Goal: Task Accomplishment & Management: Use online tool/utility

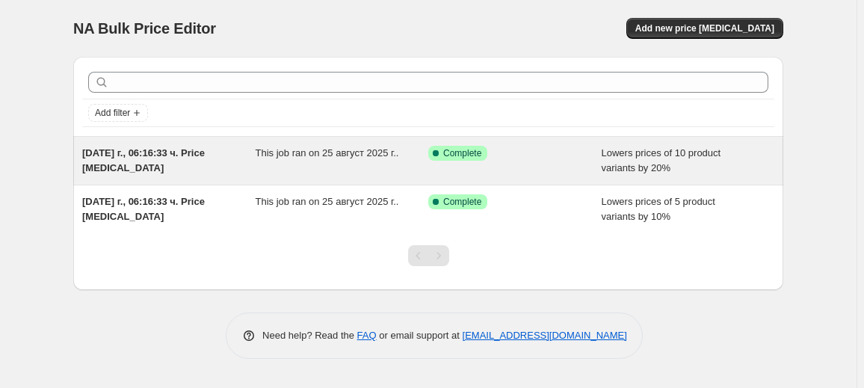
click at [183, 163] on div "[DATE] г., 06:16:33 ч. Price [MEDICAL_DATA]" at bounding box center [168, 161] width 173 height 30
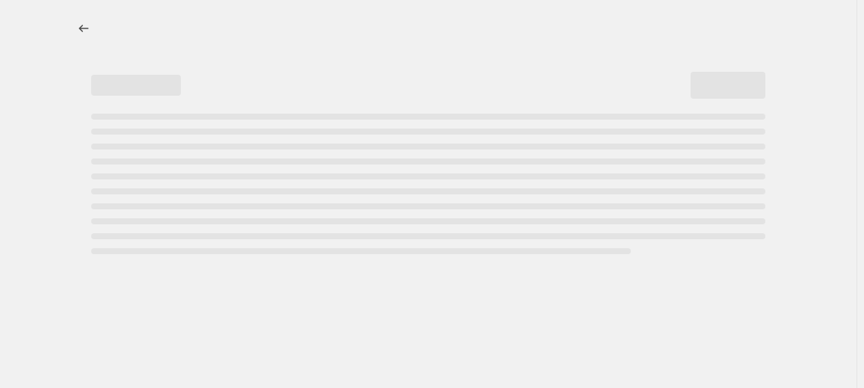
select select "percentage"
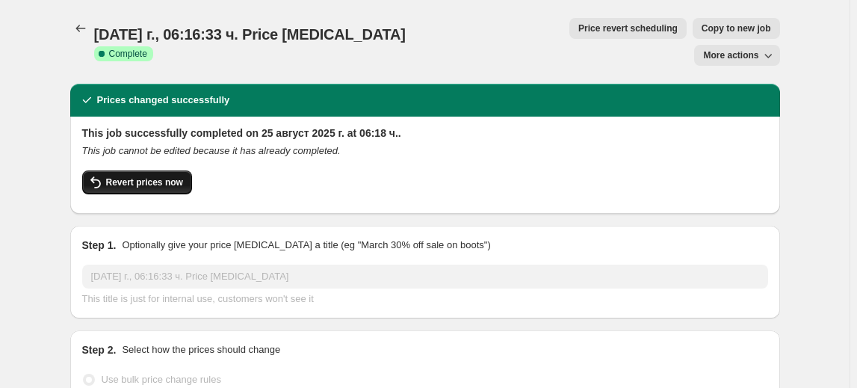
click at [123, 176] on span "Revert prices now" at bounding box center [144, 182] width 77 height 12
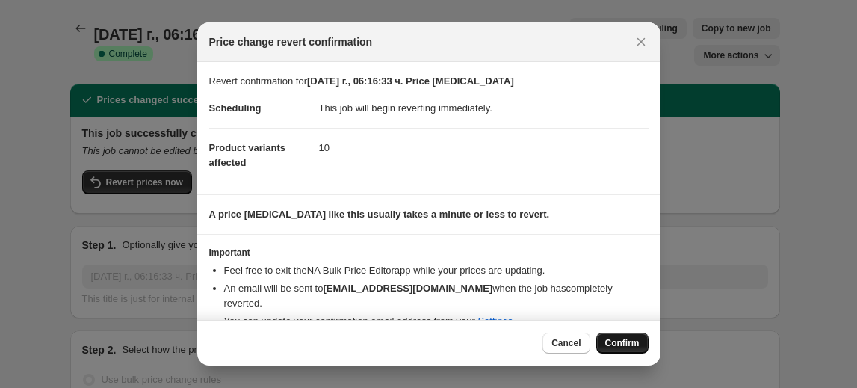
click at [622, 345] on span "Confirm" at bounding box center [622, 343] width 34 height 12
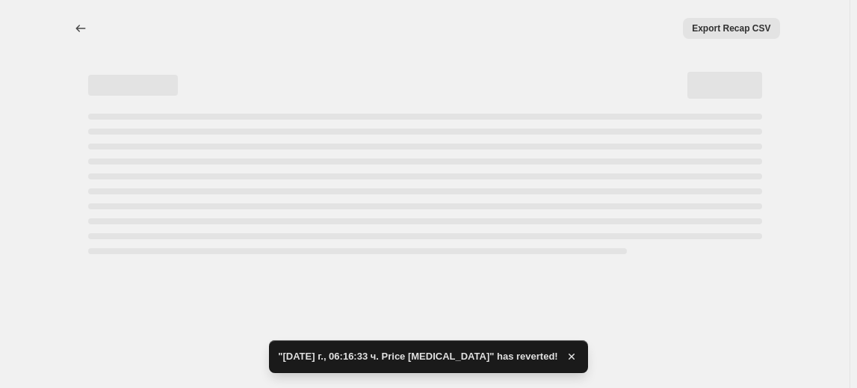
select select "percentage"
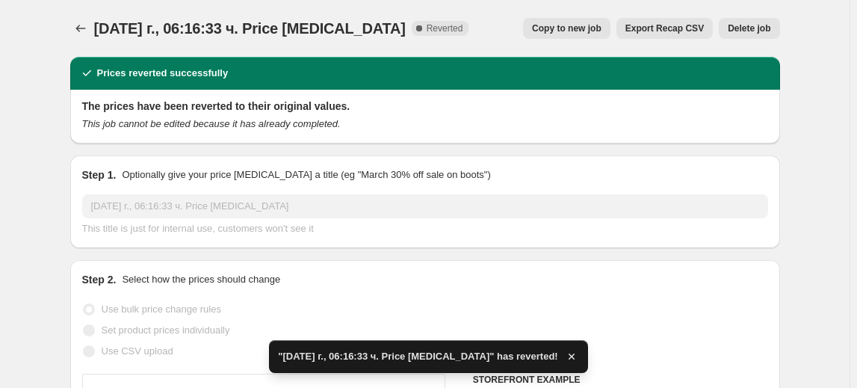
click at [749, 23] on span "Delete job" at bounding box center [749, 28] width 43 height 12
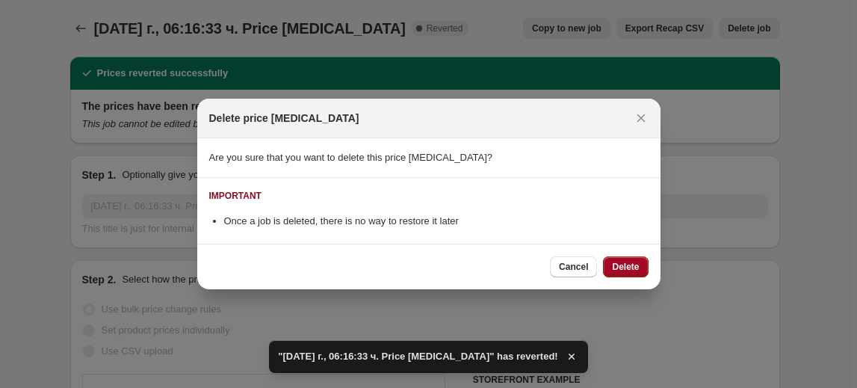
click at [622, 259] on button "Delete" at bounding box center [625, 266] width 45 height 21
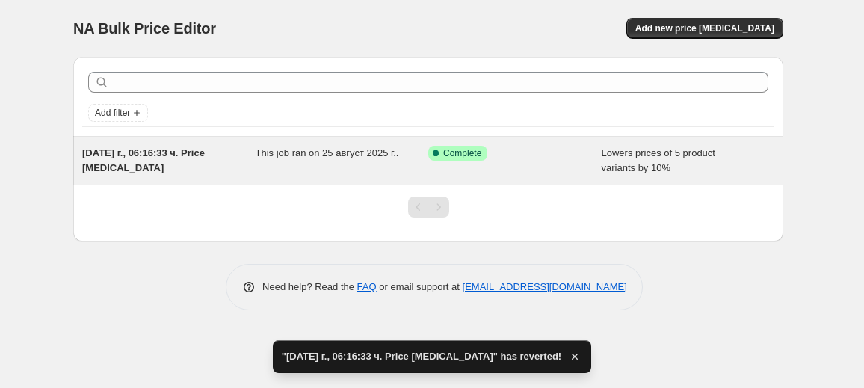
click at [407, 154] on div "This job ran on 25 август 2025 г.." at bounding box center [342, 161] width 173 height 30
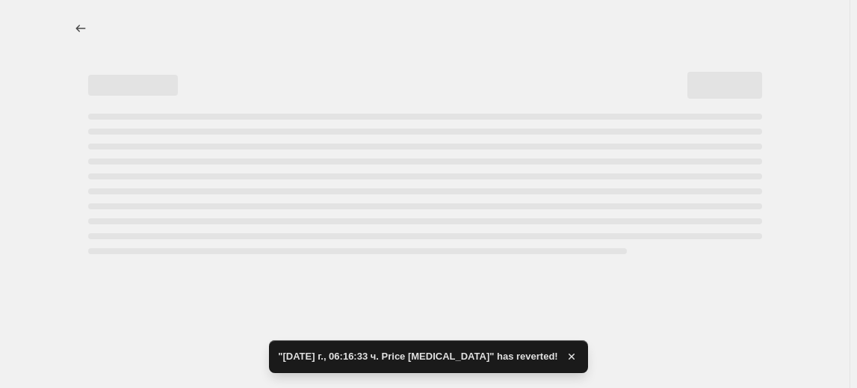
select select "percentage"
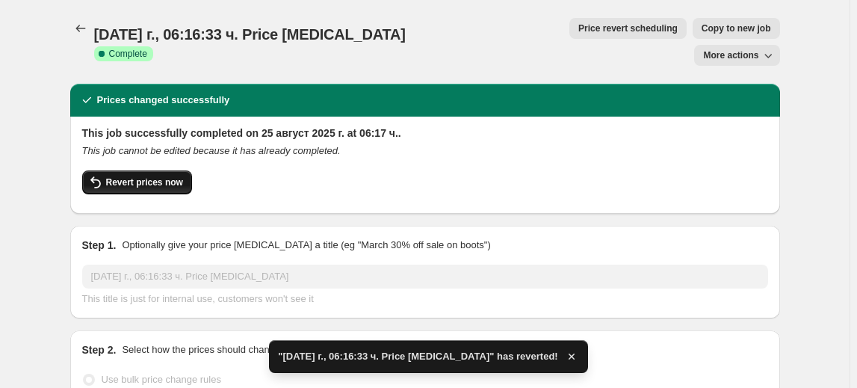
click at [154, 176] on span "Revert prices now" at bounding box center [144, 182] width 77 height 12
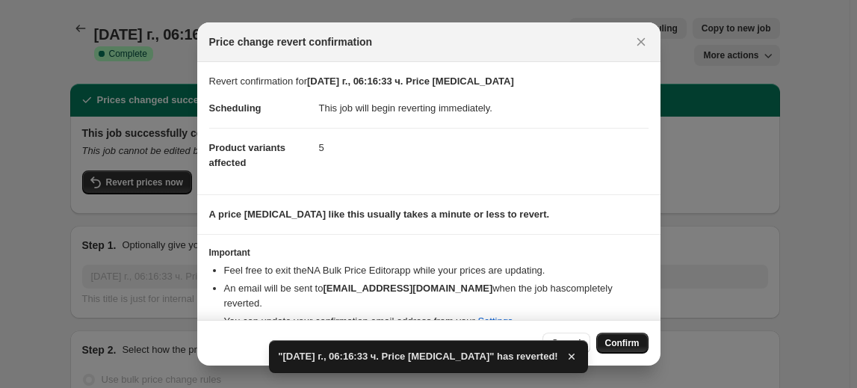
click at [630, 337] on button "Confirm" at bounding box center [622, 343] width 52 height 21
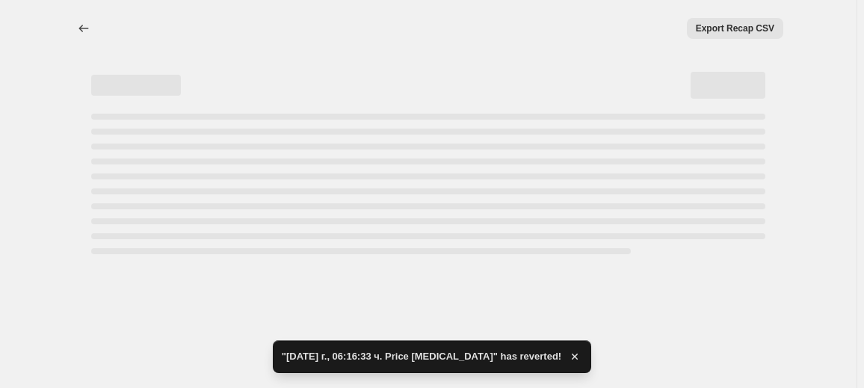
select select "percentage"
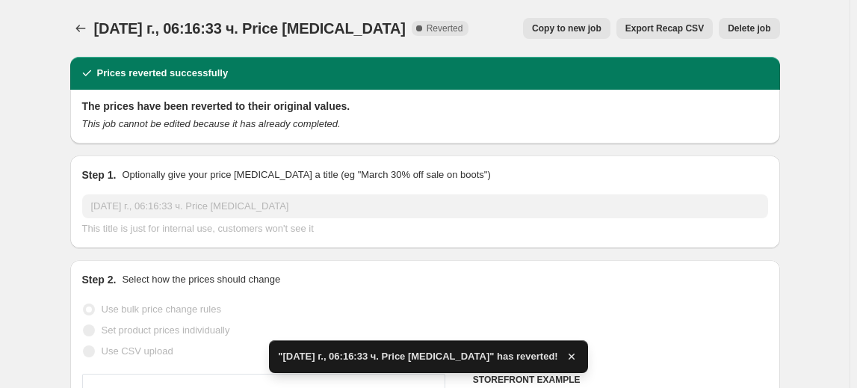
click at [750, 31] on span "Delete job" at bounding box center [749, 28] width 43 height 12
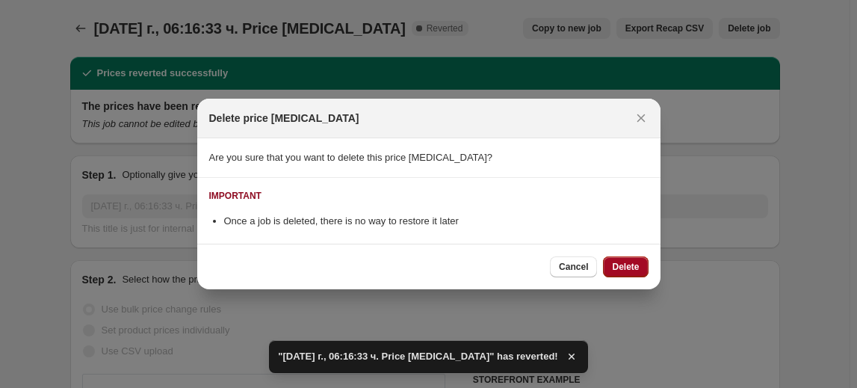
click at [622, 263] on span "Delete" at bounding box center [625, 267] width 27 height 12
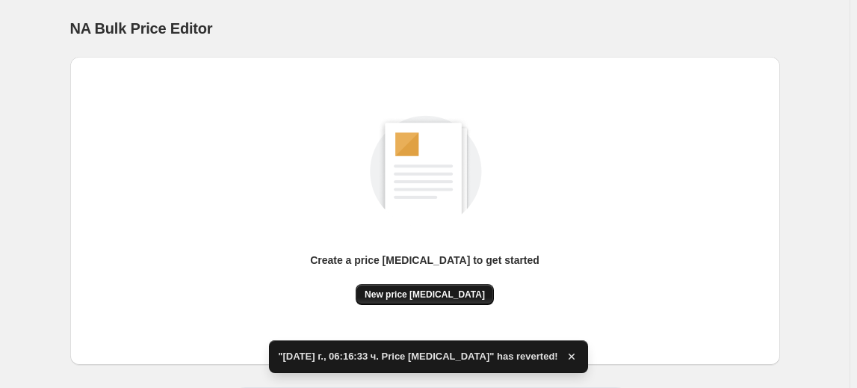
click at [456, 289] on button "New price change job" at bounding box center [425, 294] width 138 height 21
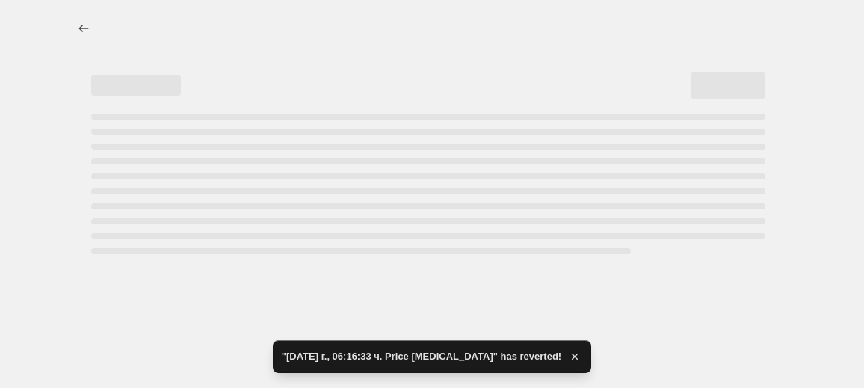
select select "percentage"
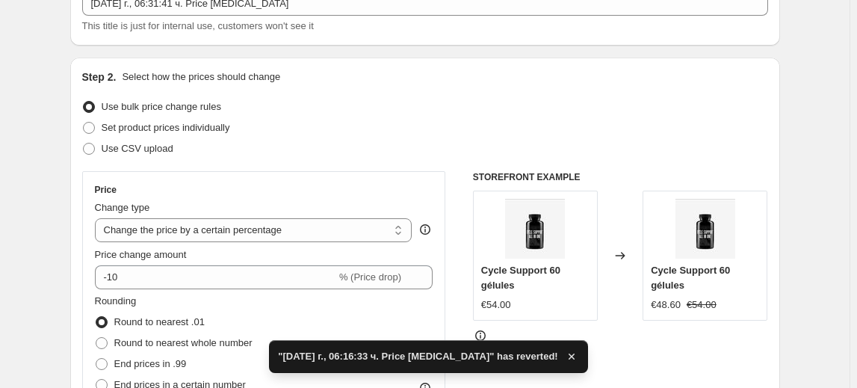
scroll to position [135, 0]
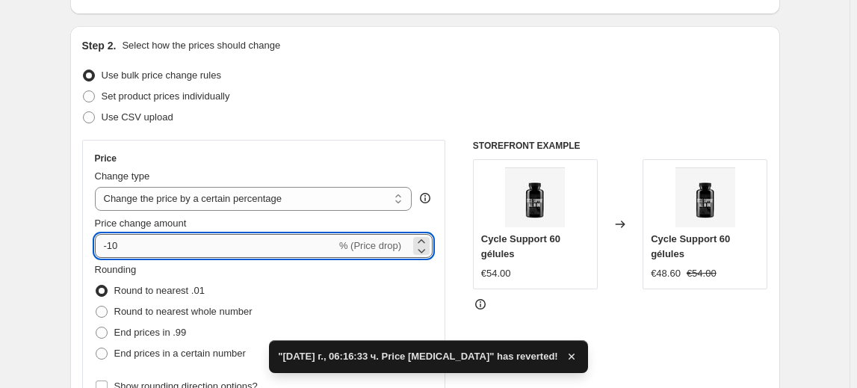
click at [114, 248] on input "-10" at bounding box center [215, 246] width 241 height 24
type input "-30"
click at [159, 272] on fieldset "Rounding Round to nearest .01 Round to nearest whole number End prices in .99 E…" at bounding box center [174, 313] width 158 height 102
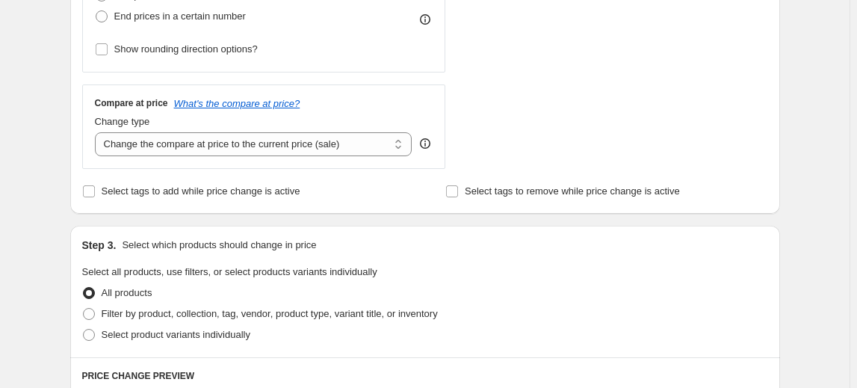
scroll to position [475, 0]
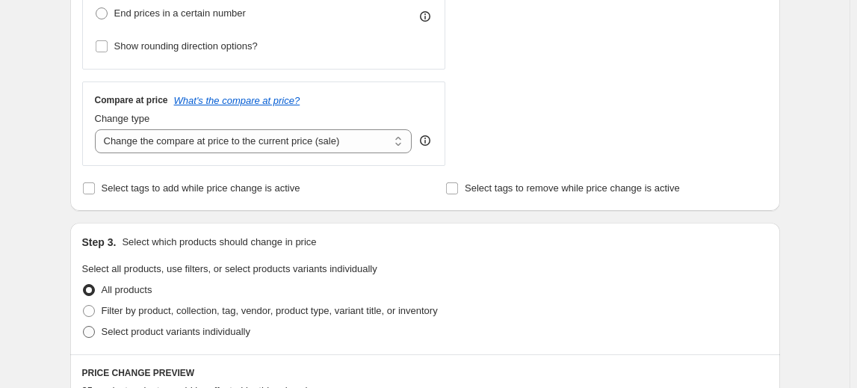
click at [151, 333] on span "Select product variants individually" at bounding box center [176, 331] width 149 height 11
click at [84, 327] on input "Select product variants individually" at bounding box center [83, 326] width 1 height 1
radio input "true"
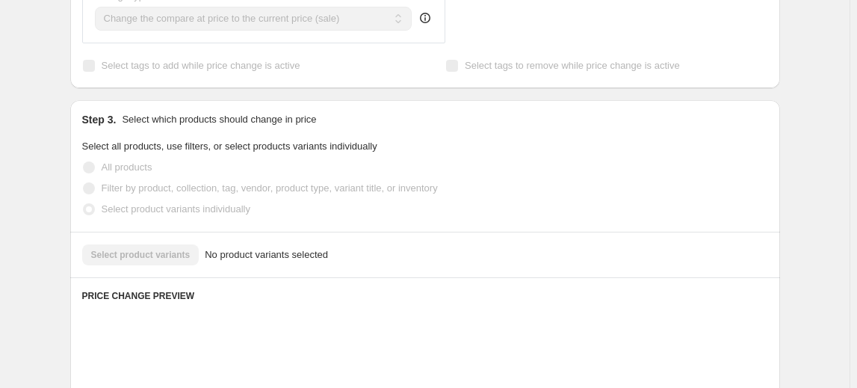
scroll to position [611, 0]
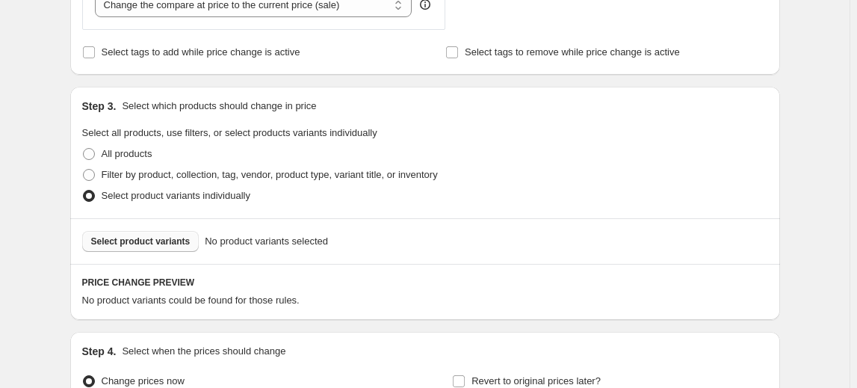
click at [167, 248] on button "Select product variants" at bounding box center [140, 241] width 117 height 21
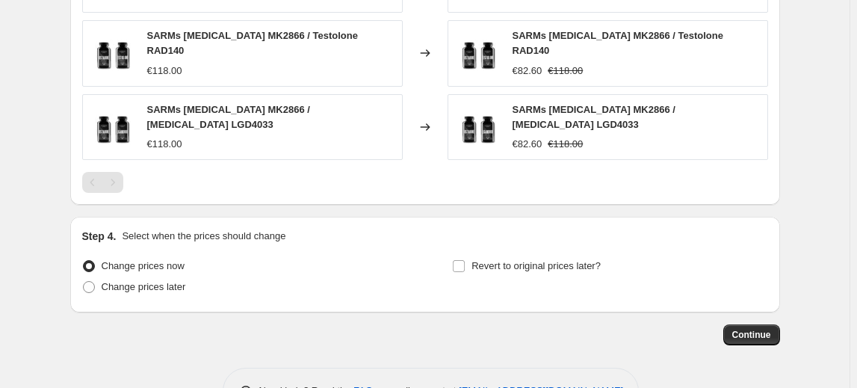
scroll to position [1148, 0]
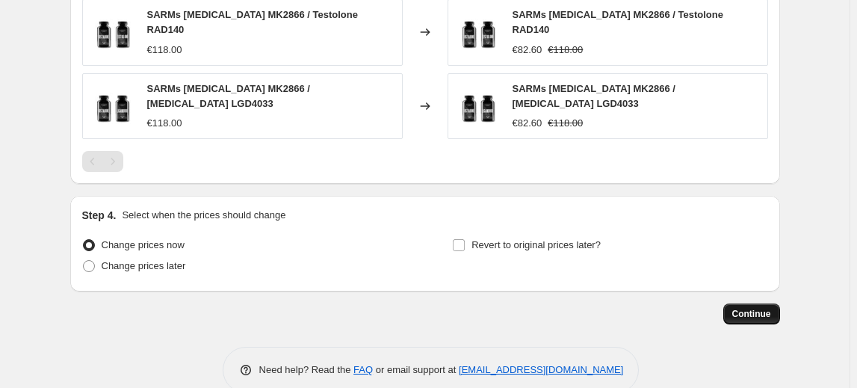
click at [751, 308] on span "Continue" at bounding box center [752, 314] width 39 height 12
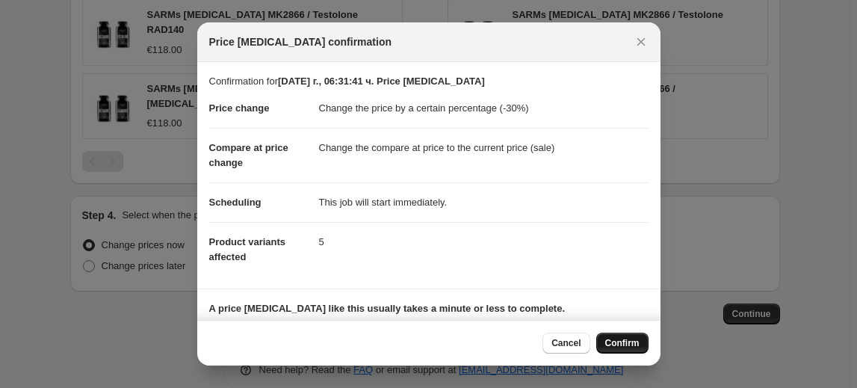
click at [638, 336] on button "Confirm" at bounding box center [622, 343] width 52 height 21
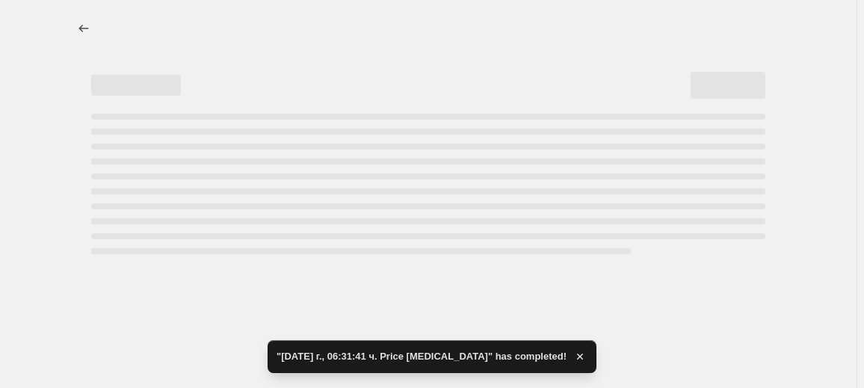
select select "percentage"
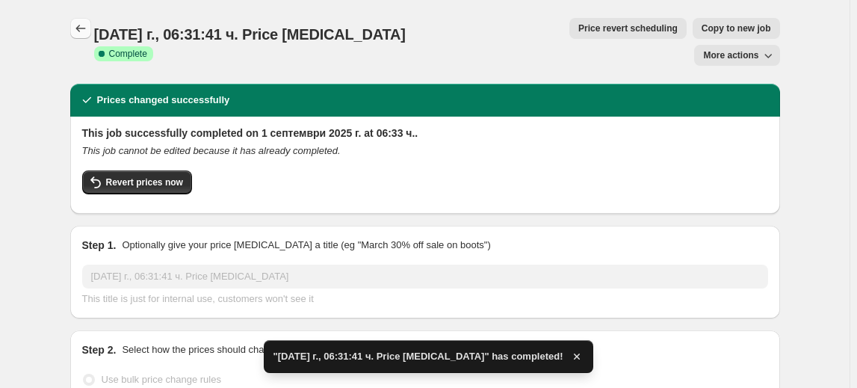
click at [78, 27] on icon "Price change jobs" at bounding box center [80, 28] width 15 height 15
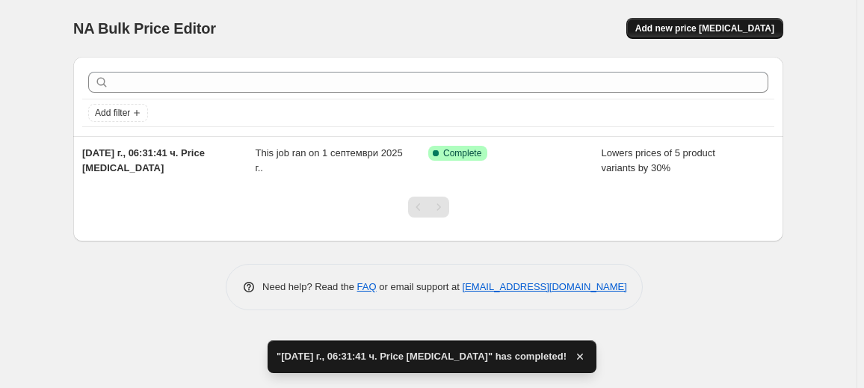
click at [697, 27] on span "Add new price change job" at bounding box center [704, 28] width 139 height 12
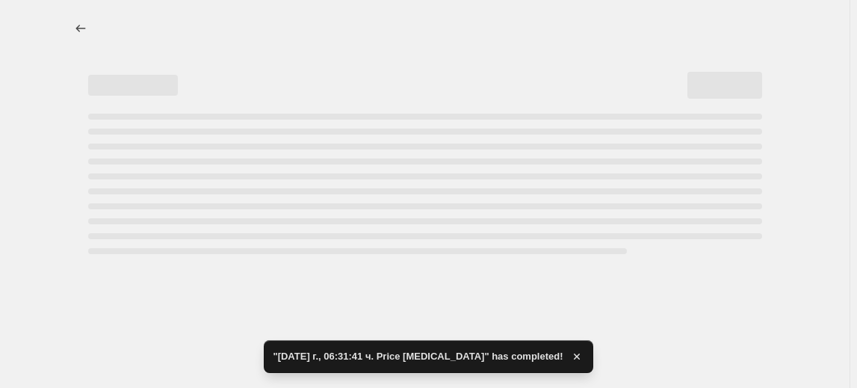
select select "percentage"
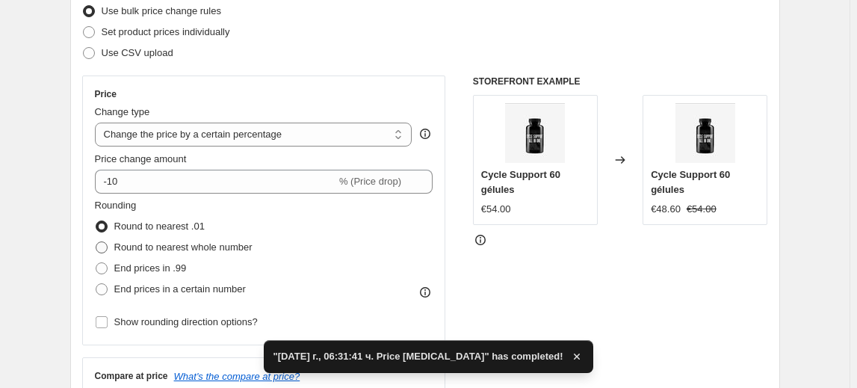
scroll to position [203, 0]
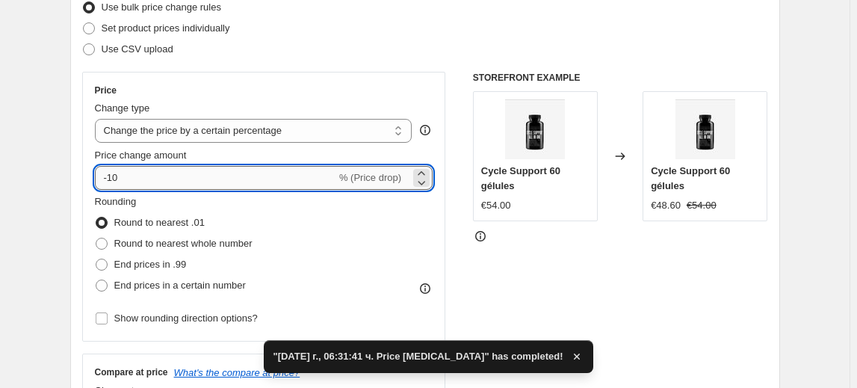
click at [119, 181] on input "-10" at bounding box center [215, 178] width 241 height 24
click at [115, 180] on input "-10" at bounding box center [215, 178] width 241 height 24
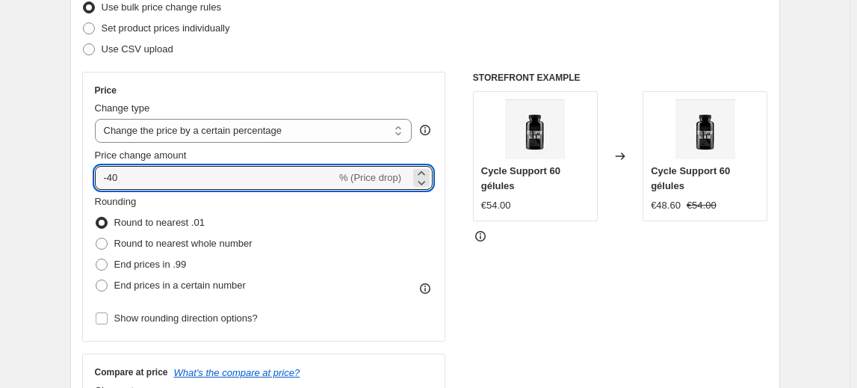
type input "-40"
click at [185, 198] on fieldset "Rounding Round to nearest .01 Round to nearest whole number End prices in .99 E…" at bounding box center [174, 245] width 158 height 102
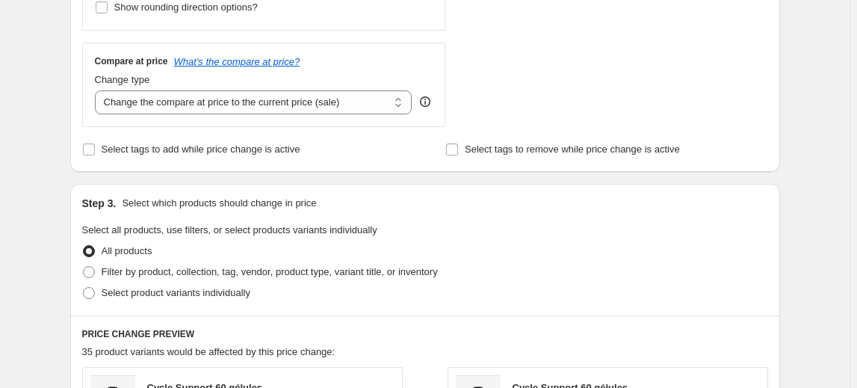
scroll to position [611, 0]
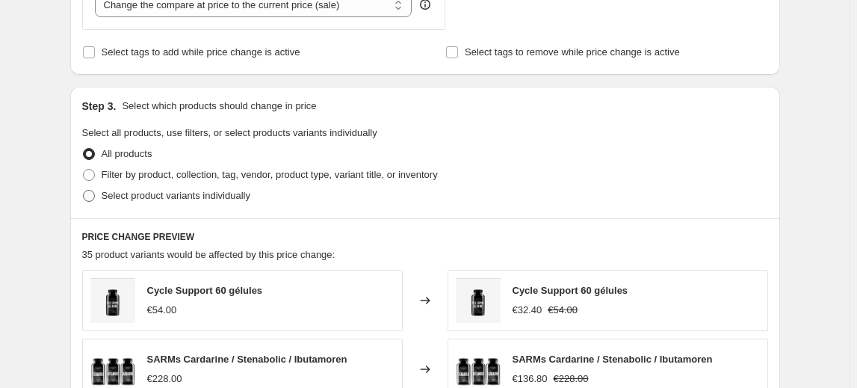
click at [173, 203] on label "Select product variants individually" at bounding box center [166, 195] width 168 height 21
click at [84, 191] on input "Select product variants individually" at bounding box center [83, 190] width 1 height 1
radio input "true"
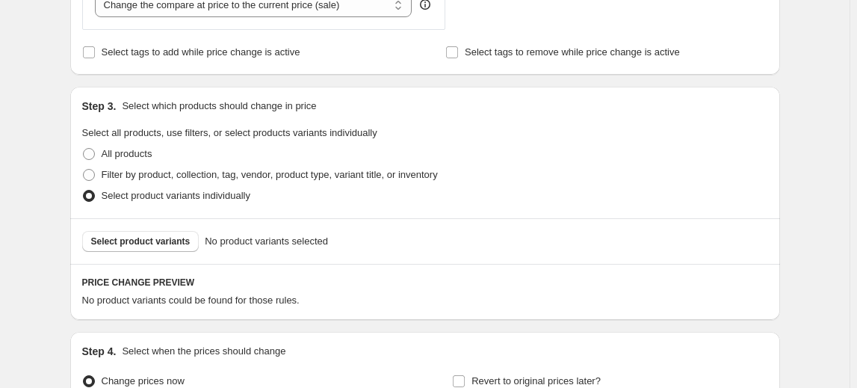
click at [139, 242] on span "Select product variants" at bounding box center [140, 241] width 99 height 12
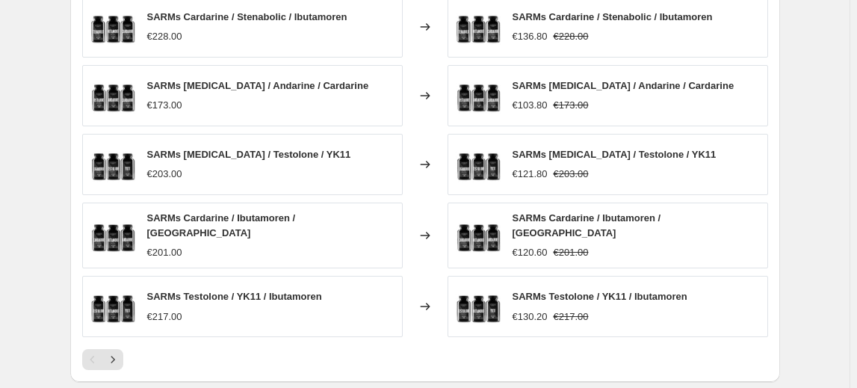
scroll to position [1148, 0]
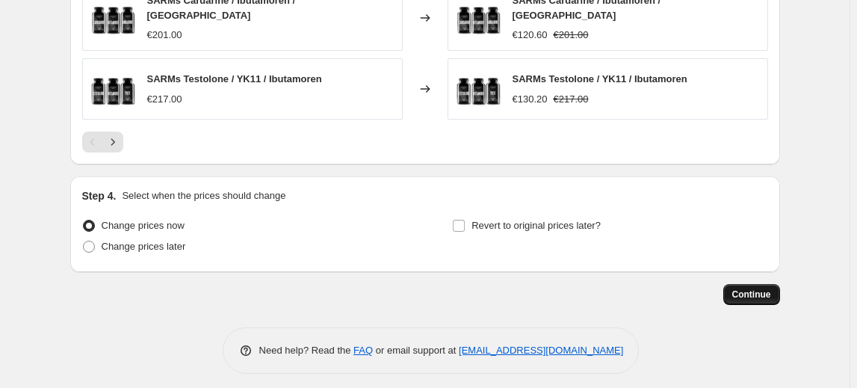
click at [767, 295] on button "Continue" at bounding box center [752, 294] width 57 height 21
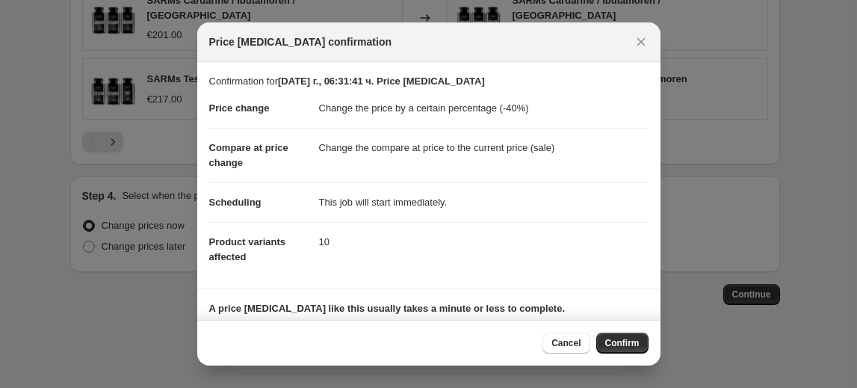
drag, startPoint x: 616, startPoint y: 339, endPoint x: 620, endPoint y: 348, distance: 10.7
click at [620, 348] on span "Confirm" at bounding box center [622, 343] width 34 height 12
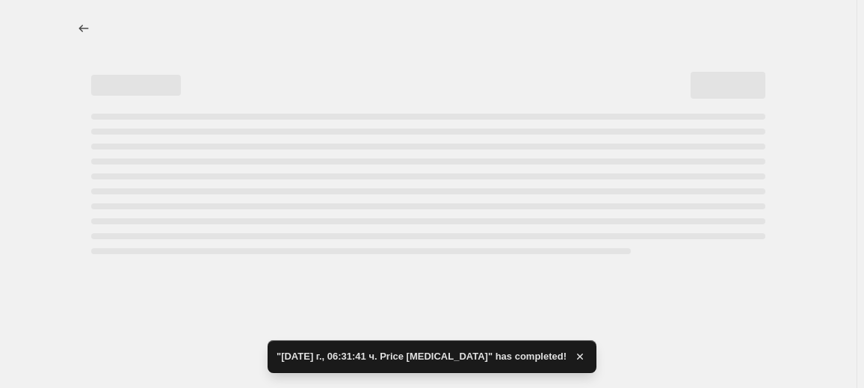
select select "percentage"
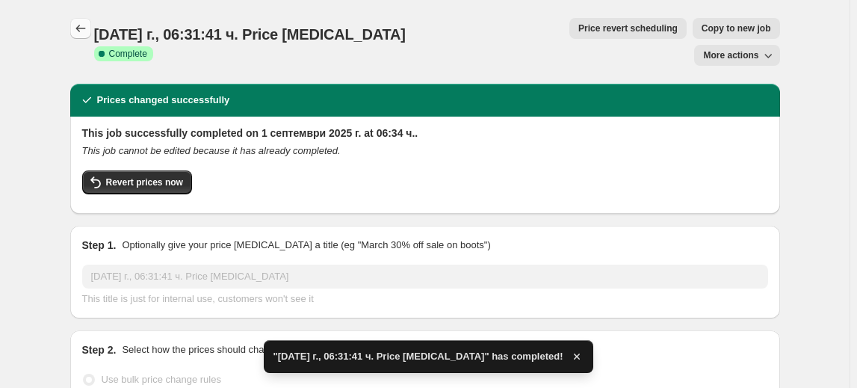
click at [80, 29] on icon "Price change jobs" at bounding box center [80, 28] width 10 height 7
